Goal: Task Accomplishment & Management: Use online tool/utility

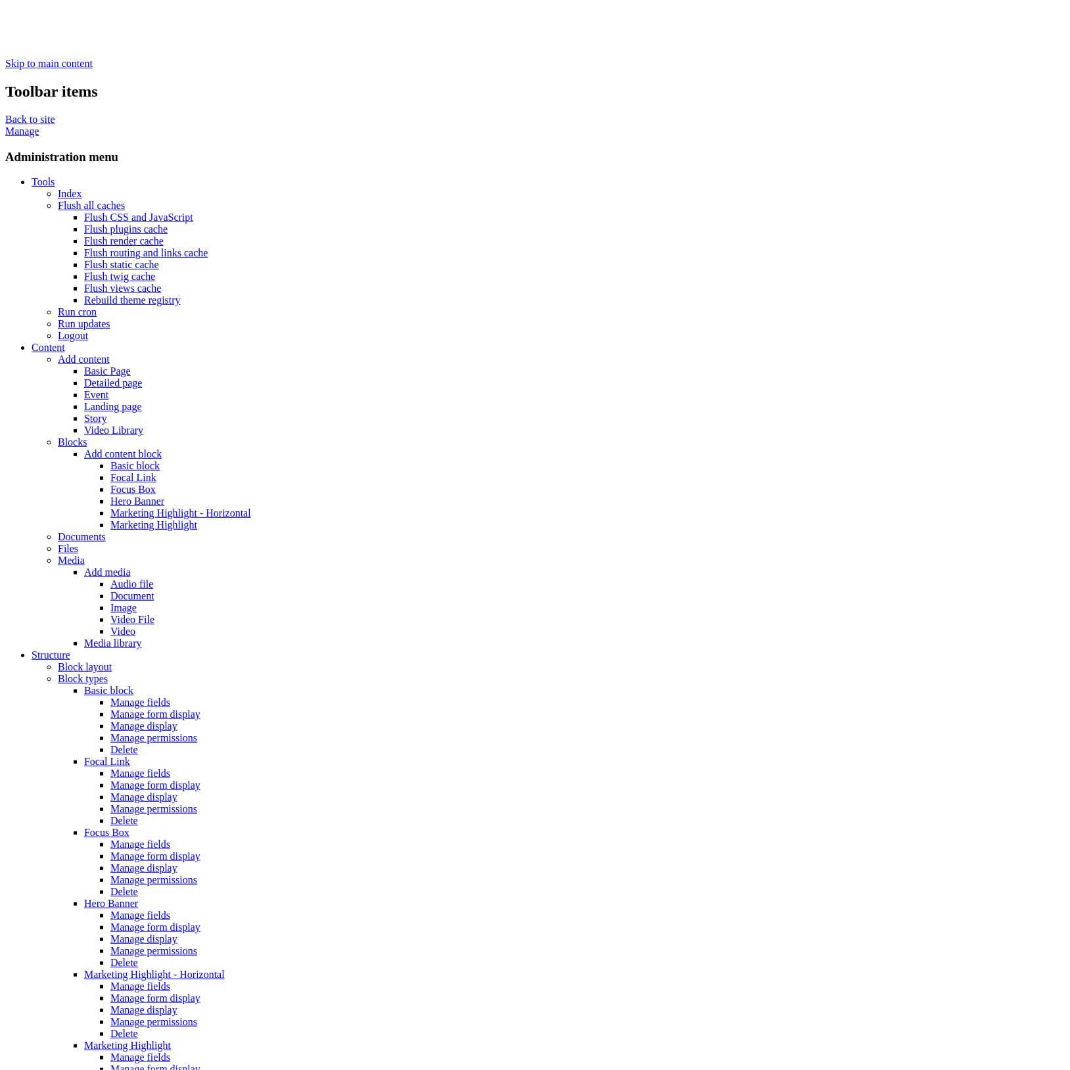
click at [58, 200] on link "Flush all caches" at bounding box center [91, 205] width 67 height 11
